Goal: Task Accomplishment & Management: Use online tool/utility

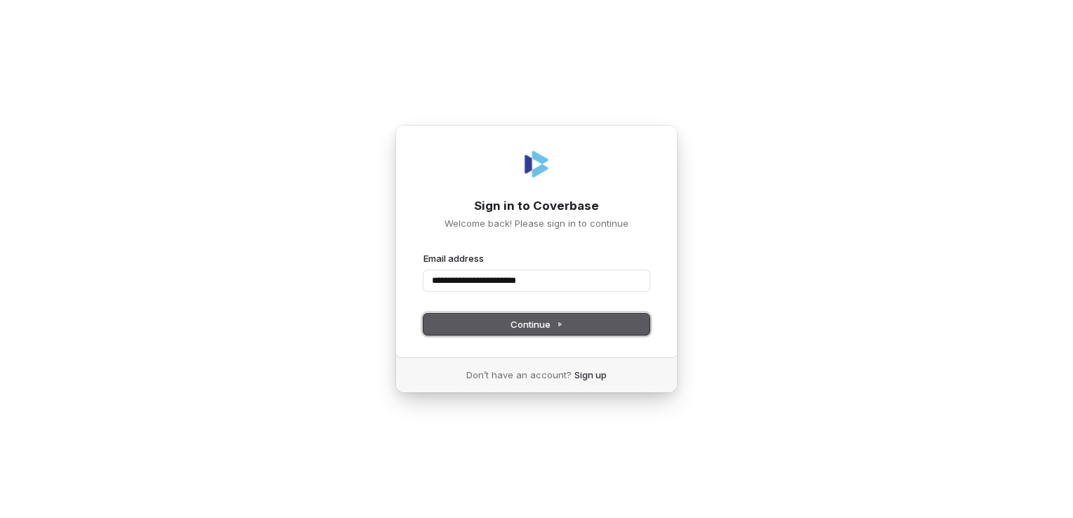
click at [456, 321] on button "Continue" at bounding box center [536, 324] width 226 height 21
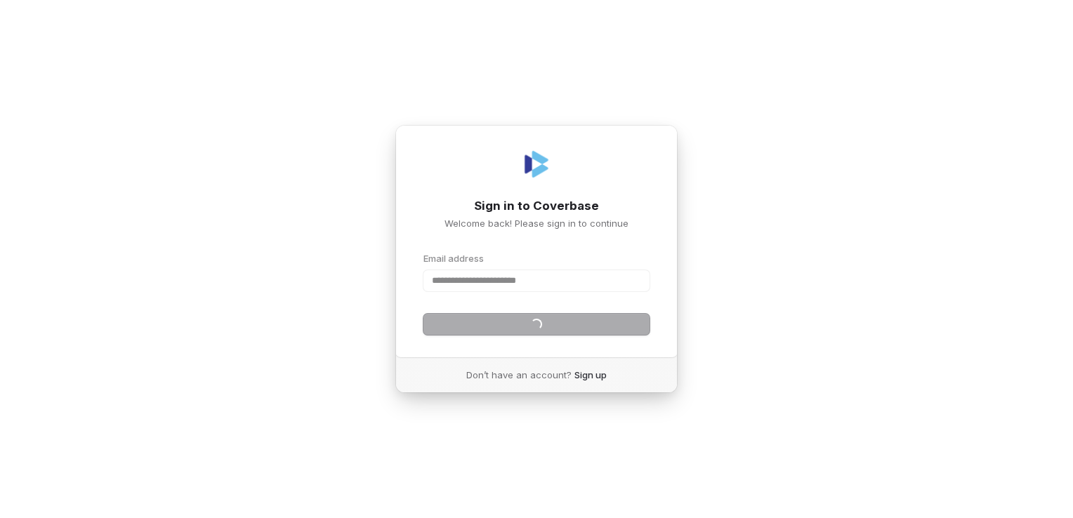
type input "**********"
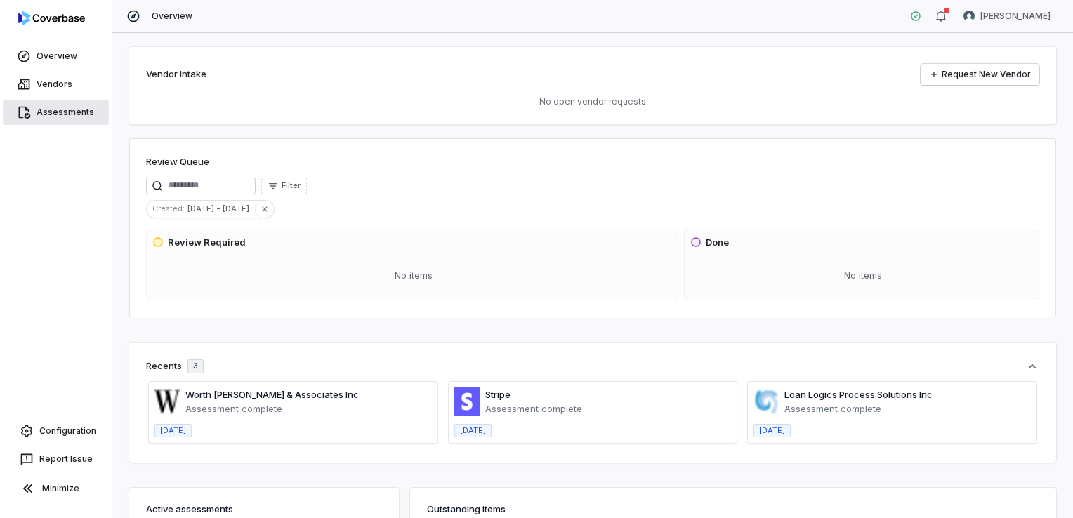
click at [72, 119] on link "Assessments" at bounding box center [56, 112] width 106 height 25
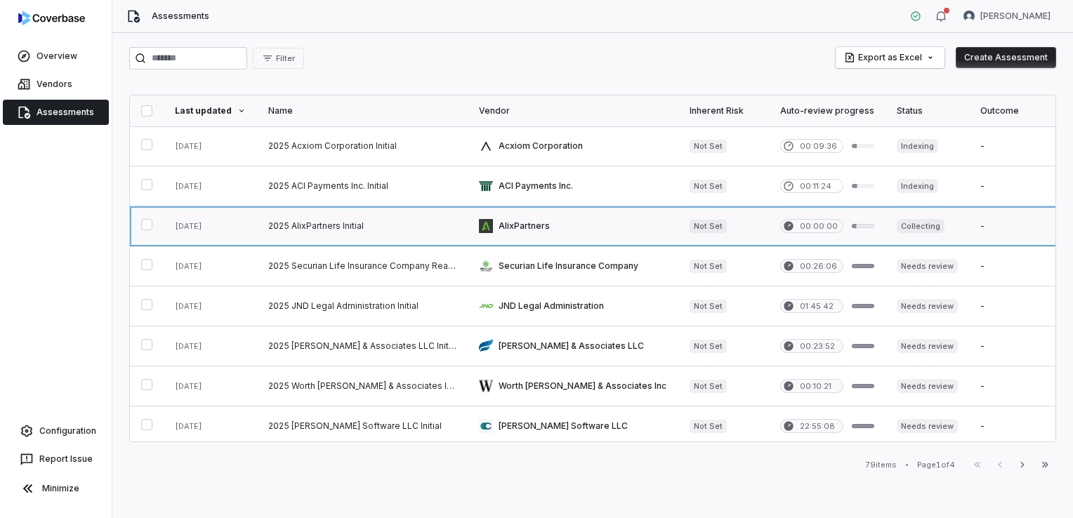
click at [239, 223] on link at bounding box center [210, 225] width 93 height 39
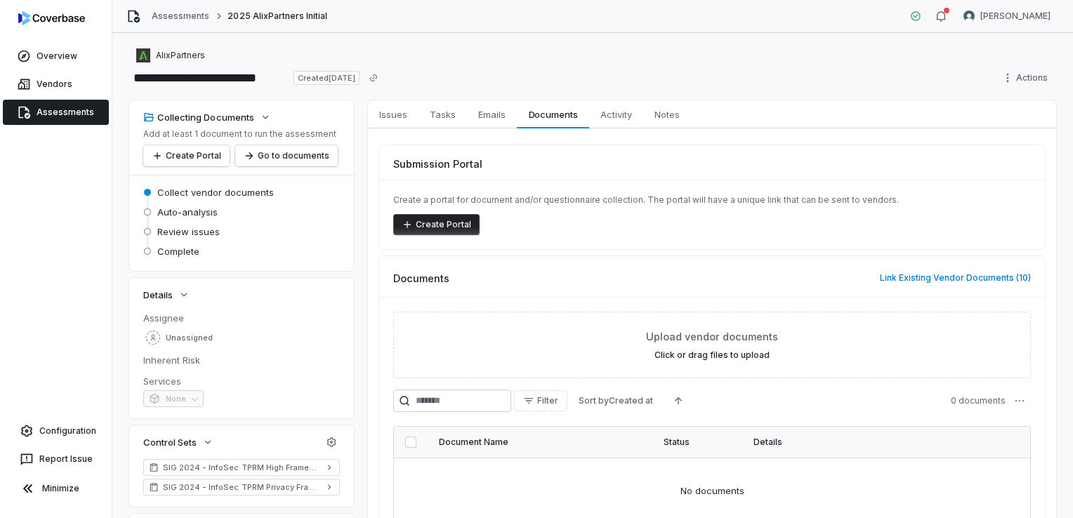
scroll to position [81, 0]
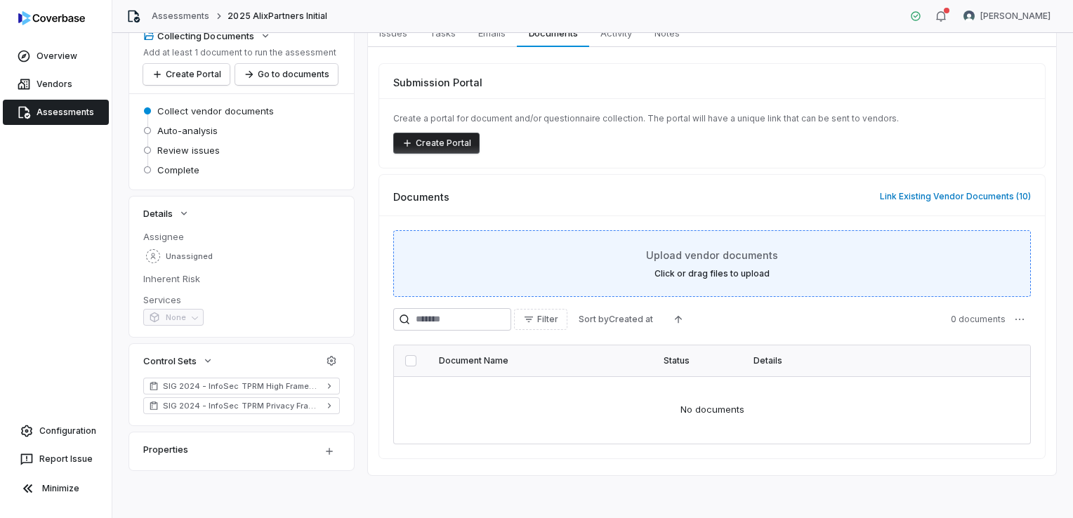
click at [710, 258] on span "Upload vendor documents" at bounding box center [712, 255] width 132 height 15
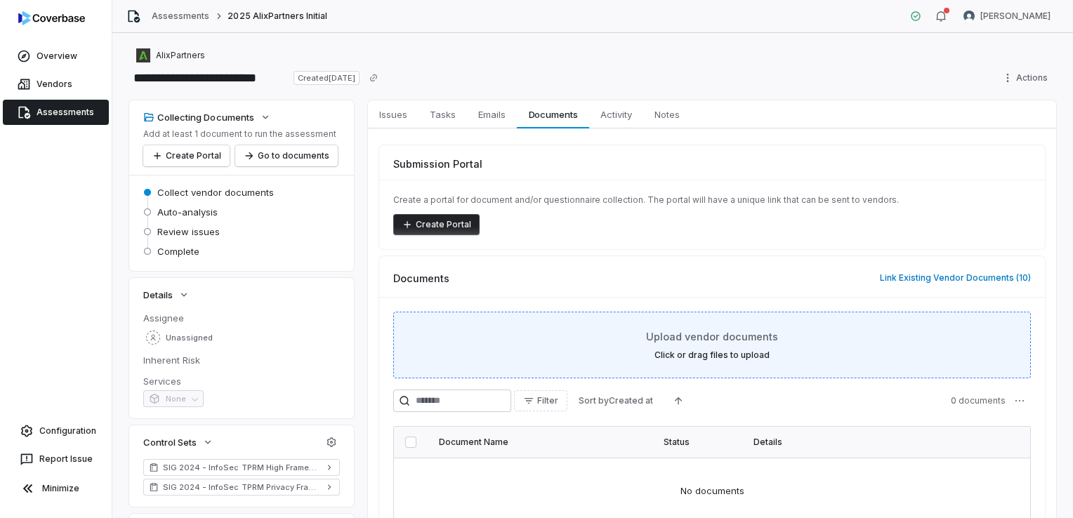
click at [723, 350] on label "Click or drag files to upload" at bounding box center [711, 355] width 115 height 11
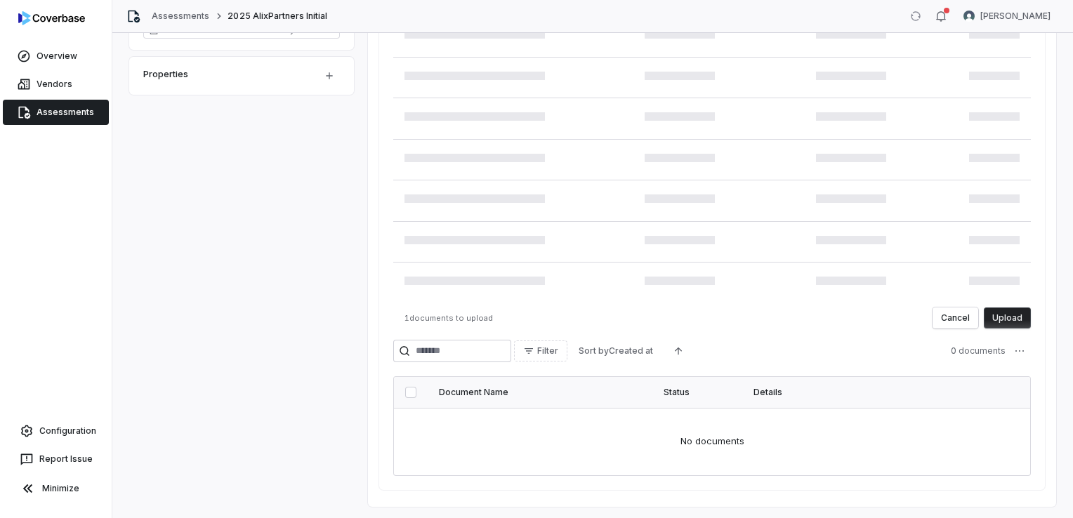
scroll to position [458, 0]
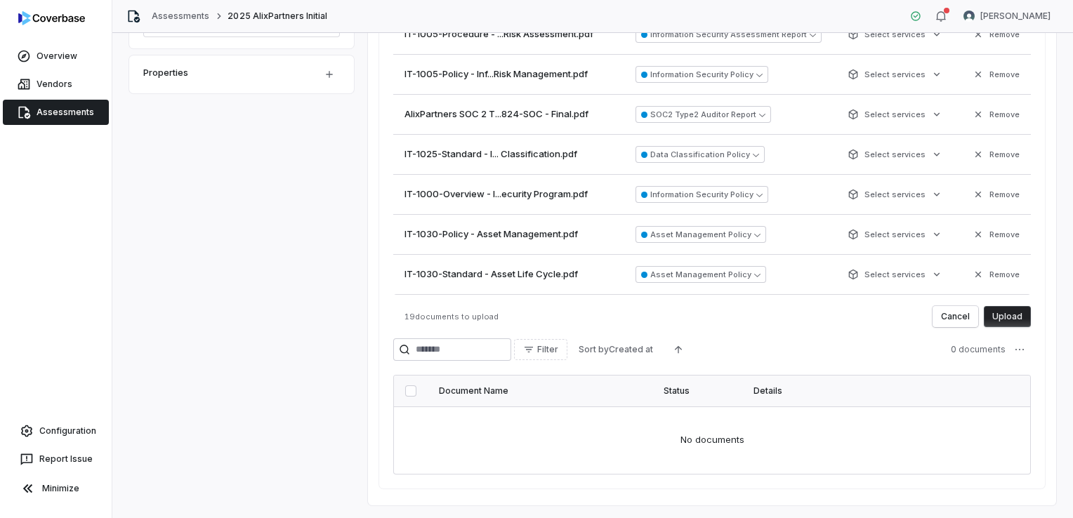
click at [993, 319] on button "Upload" at bounding box center [1007, 316] width 47 height 21
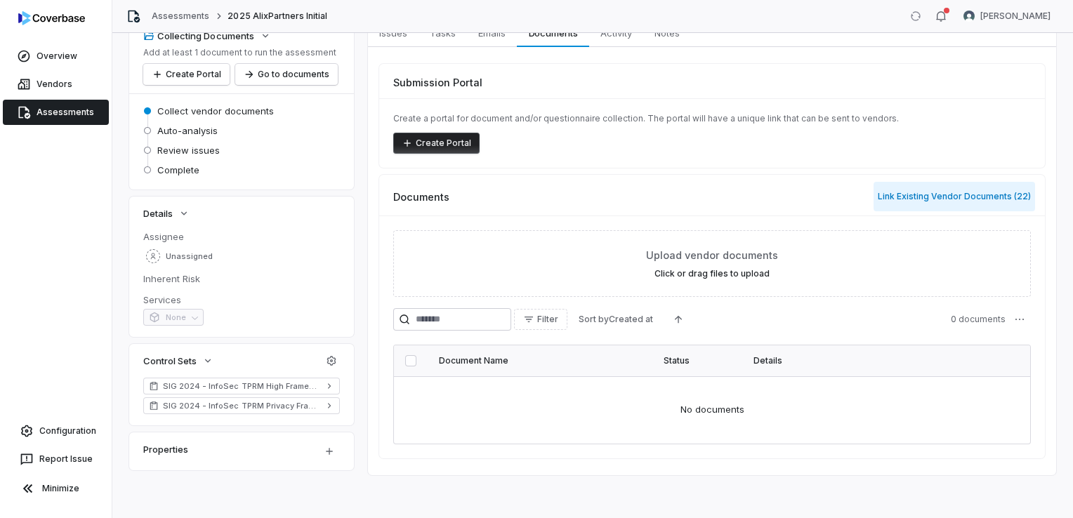
click at [905, 201] on button "Link Existing Vendor Documents ( 22 )" at bounding box center [953, 196] width 161 height 29
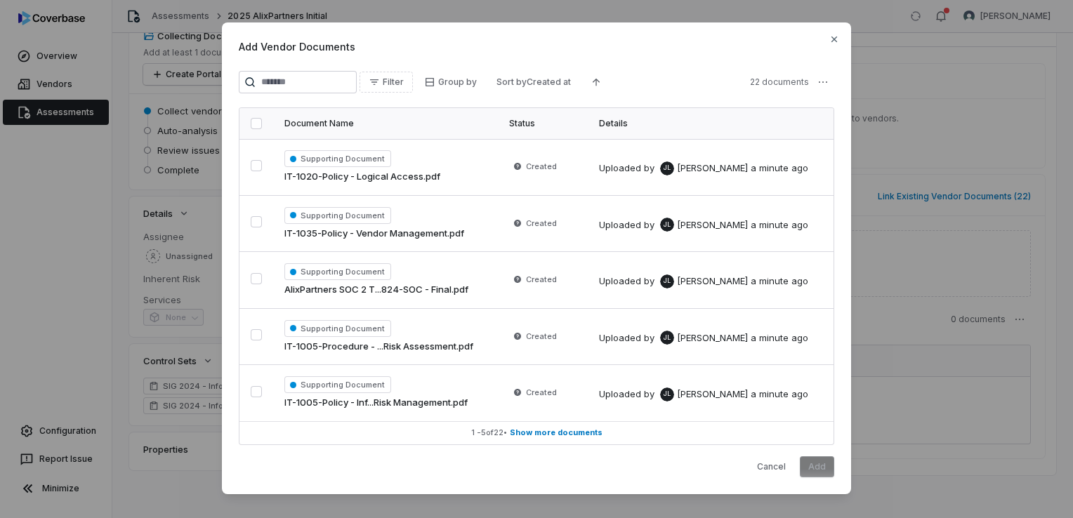
click at [251, 127] on button "button" at bounding box center [256, 123] width 11 height 11
click at [803, 462] on button "Add" at bounding box center [817, 466] width 34 height 21
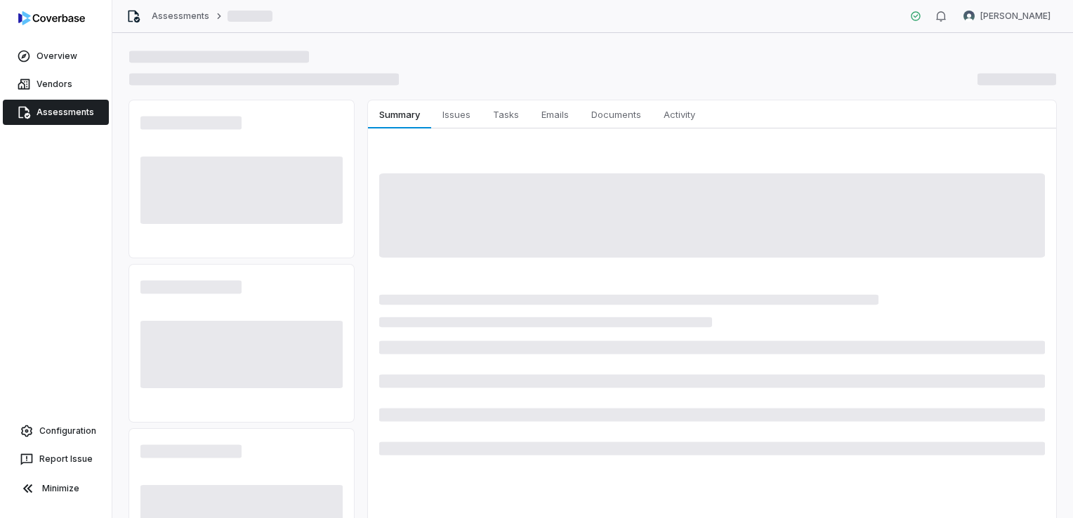
click at [73, 114] on link "Assessments" at bounding box center [56, 112] width 106 height 25
